Goal: Task Accomplishment & Management: Complete application form

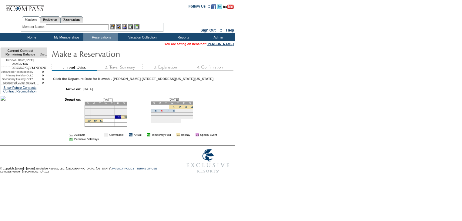
click at [163, 112] on link "6" at bounding box center [162, 110] width 2 height 3
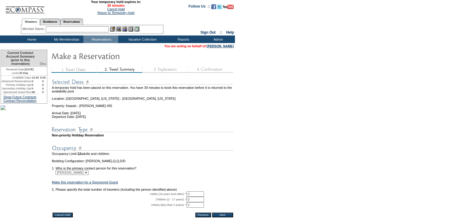
drag, startPoint x: 197, startPoint y: 204, endPoint x: 185, endPoint y: 201, distance: 12.3
click at [186, 197] on tr "Adults (18 years and older): * 0 * *" at bounding box center [143, 193] width 182 height 5
type input "2"
click at [220, 184] on td "Make this reservation for a Sponsored Guest" at bounding box center [143, 183] width 182 height 4
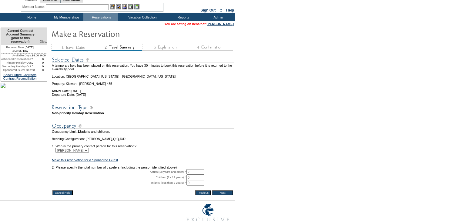
scroll to position [53, 0]
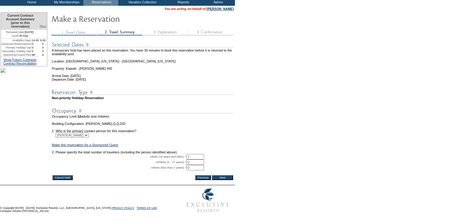
click at [226, 175] on input "Next" at bounding box center [222, 177] width 21 height 5
